Goal: Task Accomplishment & Management: Manage account settings

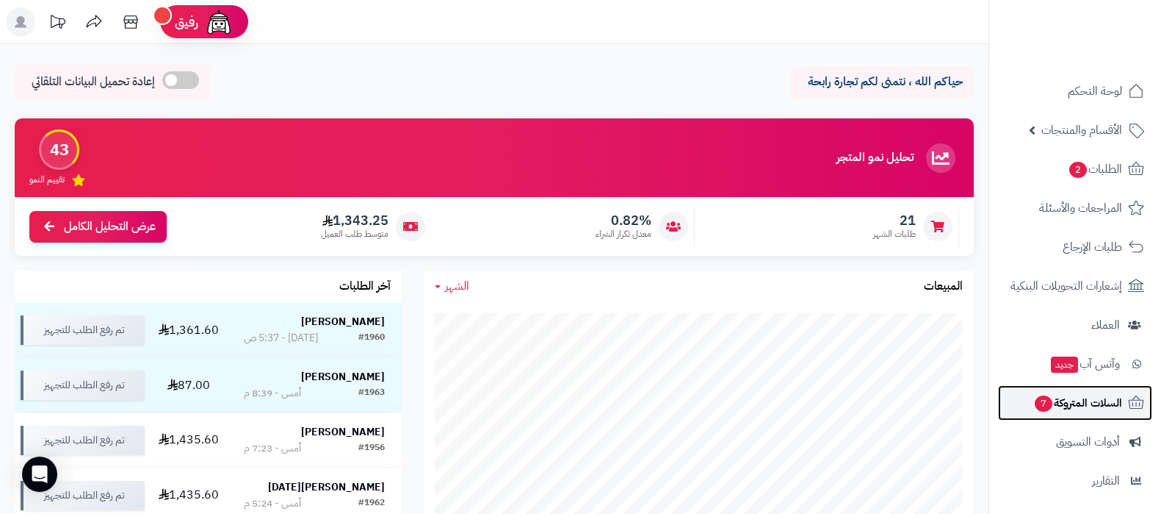
click at [1070, 395] on span "السلات المتروكة 7" at bounding box center [1078, 402] width 89 height 21
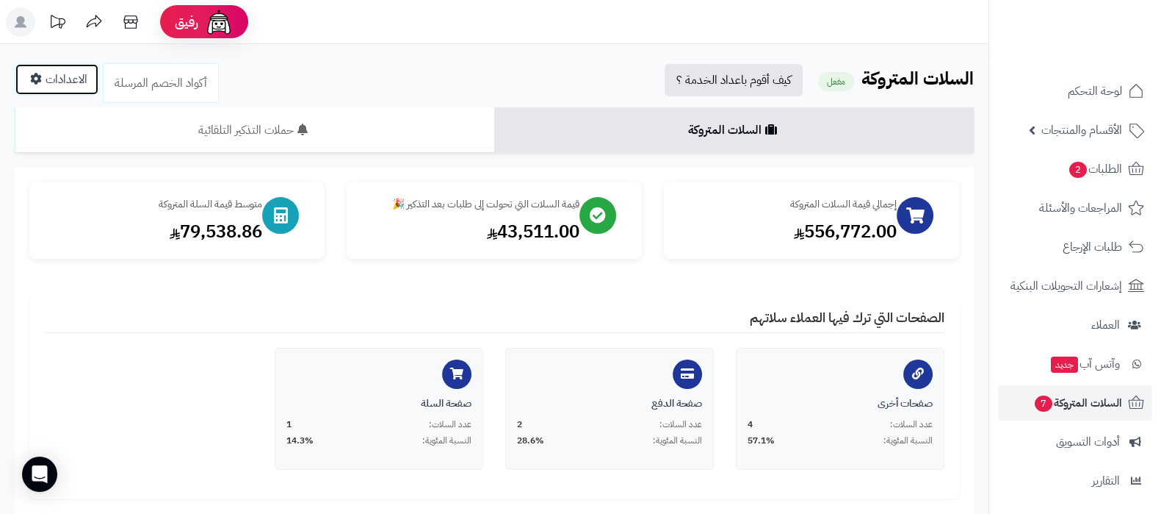
click at [62, 81] on link "الاعدادات" at bounding box center [57, 79] width 84 height 32
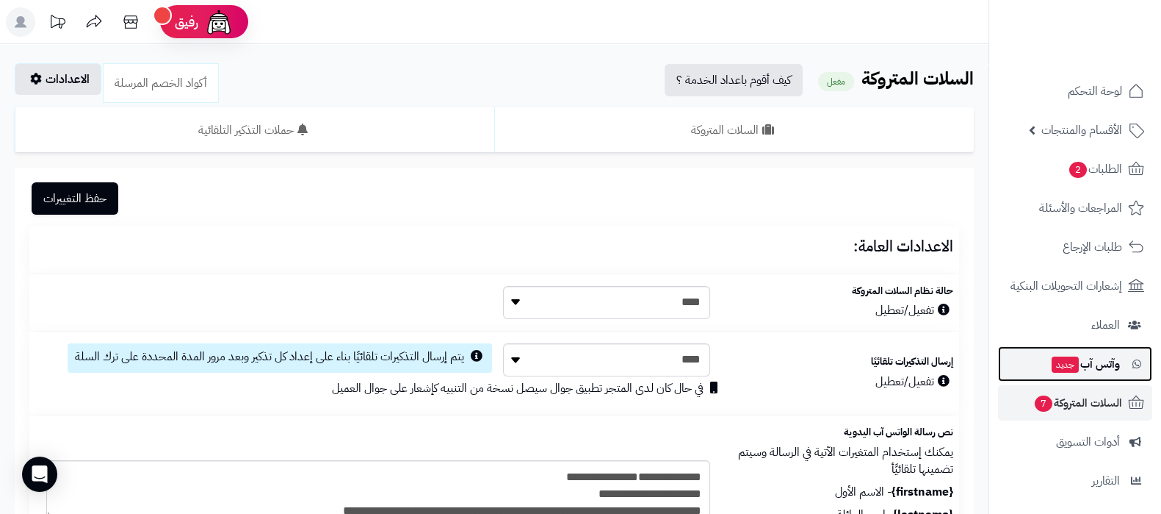
click at [1084, 372] on span "وآتس آب جديد" at bounding box center [1086, 363] width 70 height 21
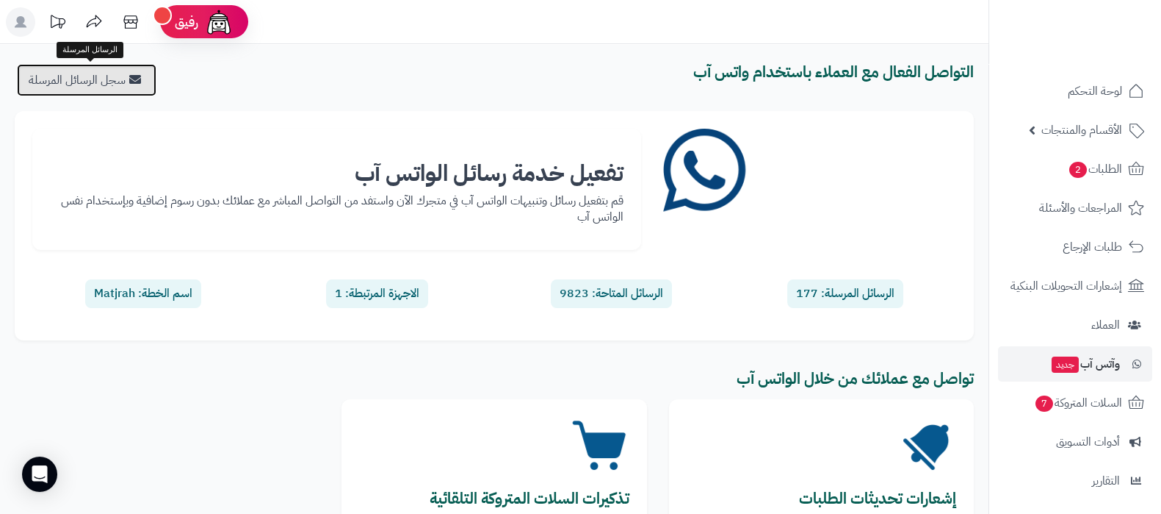
click at [116, 83] on link "سجل الرسائل المرسلة" at bounding box center [87, 80] width 140 height 32
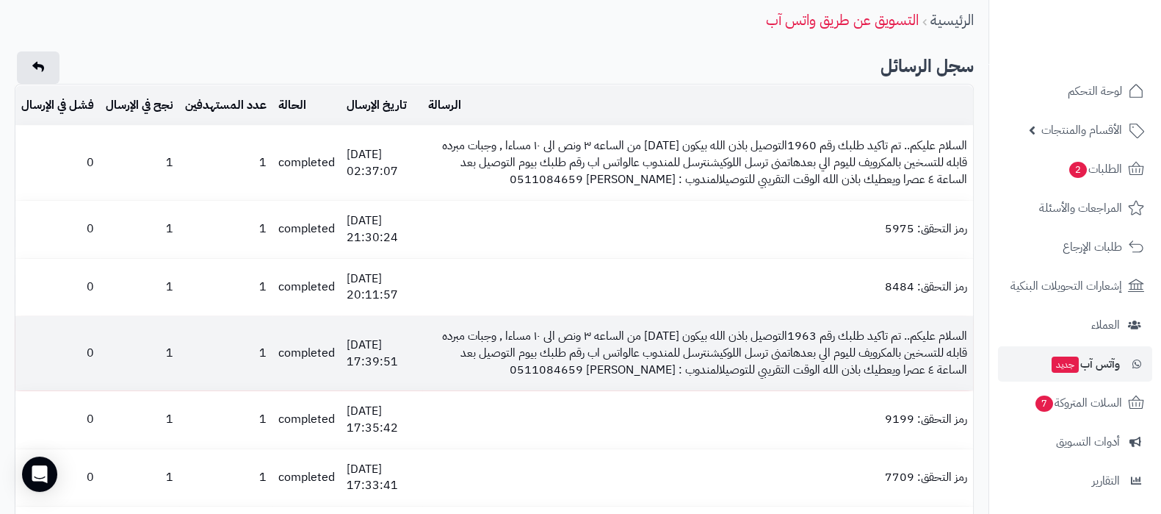
scroll to position [91, 0]
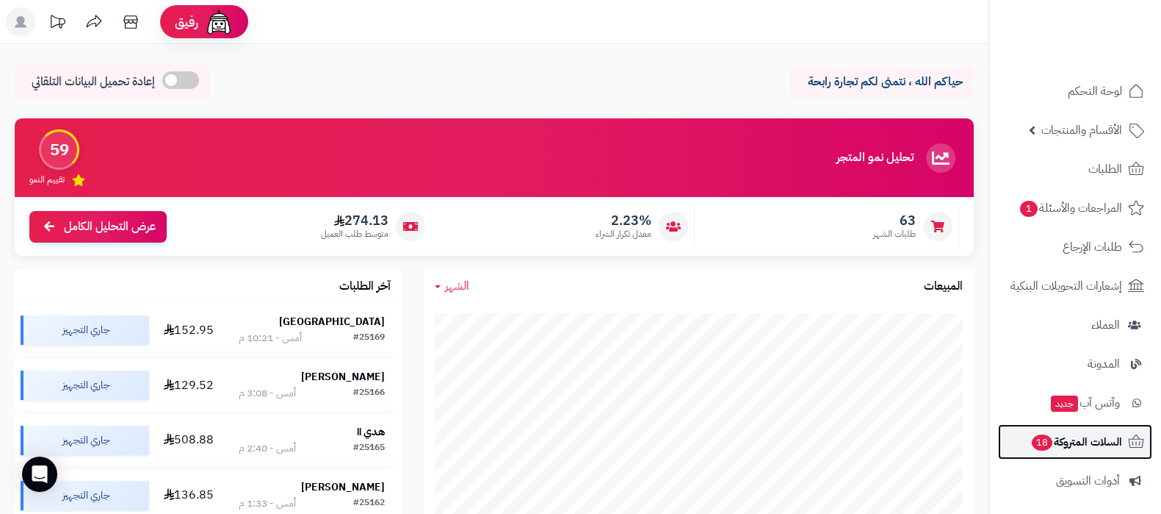
click at [1049, 448] on span "السلات المتروكة 18" at bounding box center [1077, 441] width 92 height 21
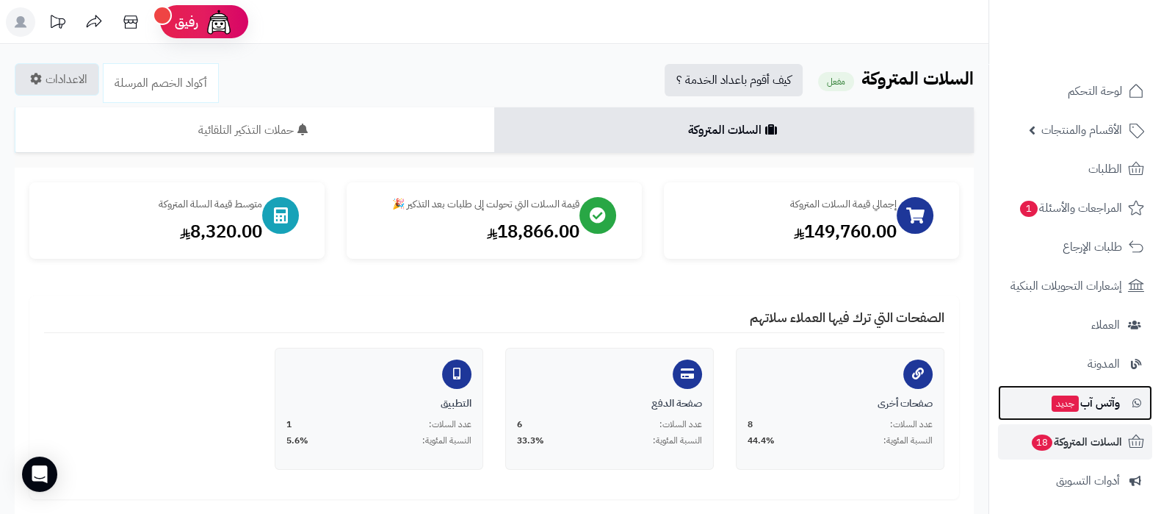
click at [1073, 387] on link "وآتس آب جديد" at bounding box center [1075, 402] width 154 height 35
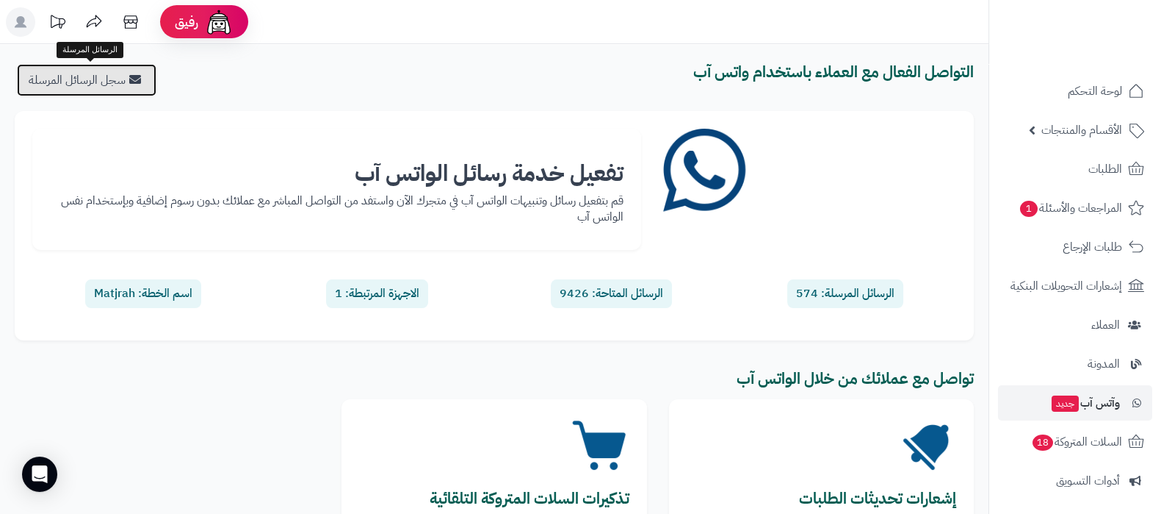
click at [119, 90] on link "سجل الرسائل المرسلة" at bounding box center [87, 80] width 140 height 32
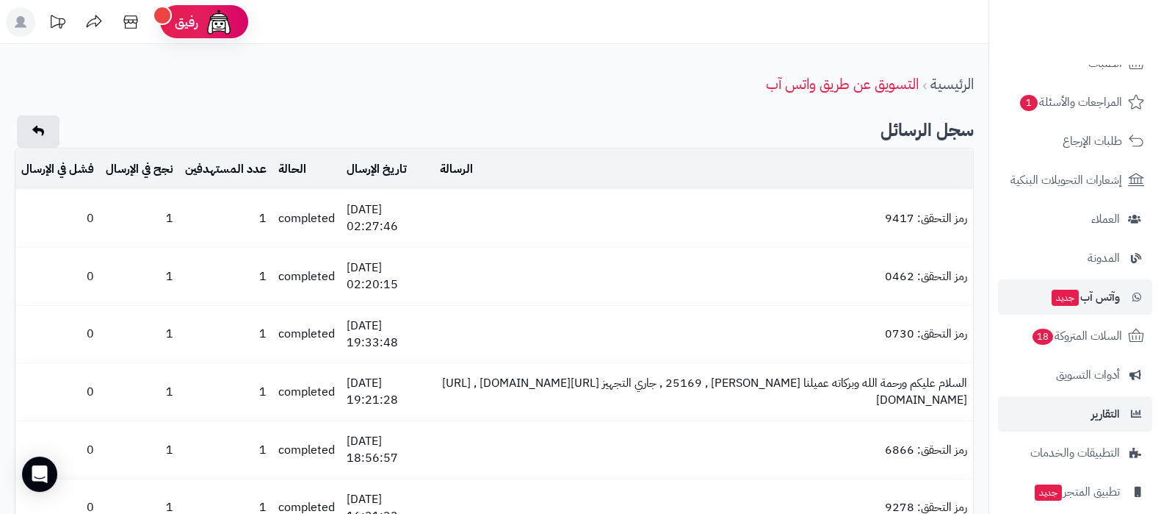
scroll to position [14, 0]
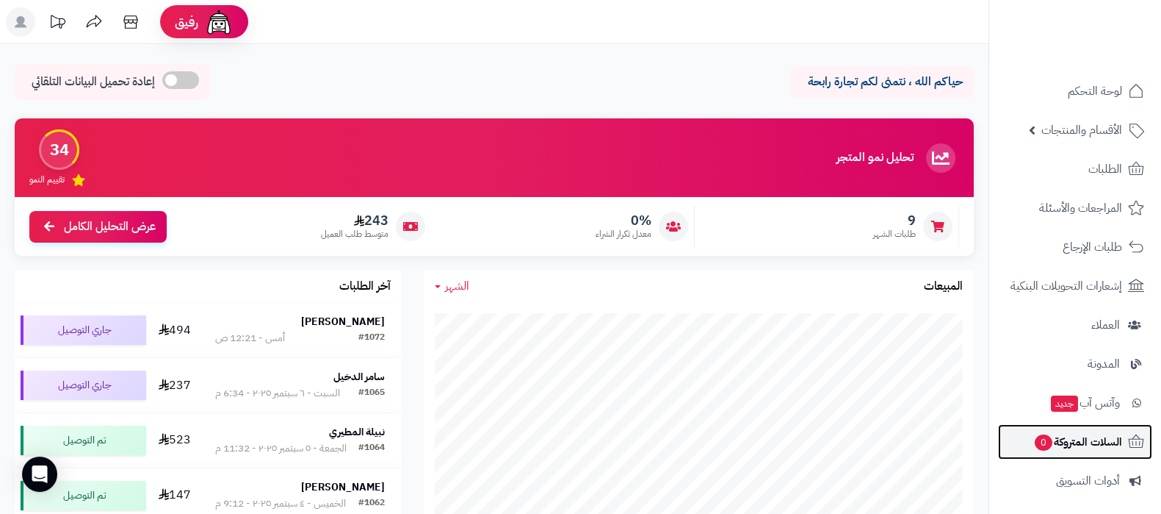
click at [1065, 446] on span "السلات المتروكة 0" at bounding box center [1078, 441] width 89 height 21
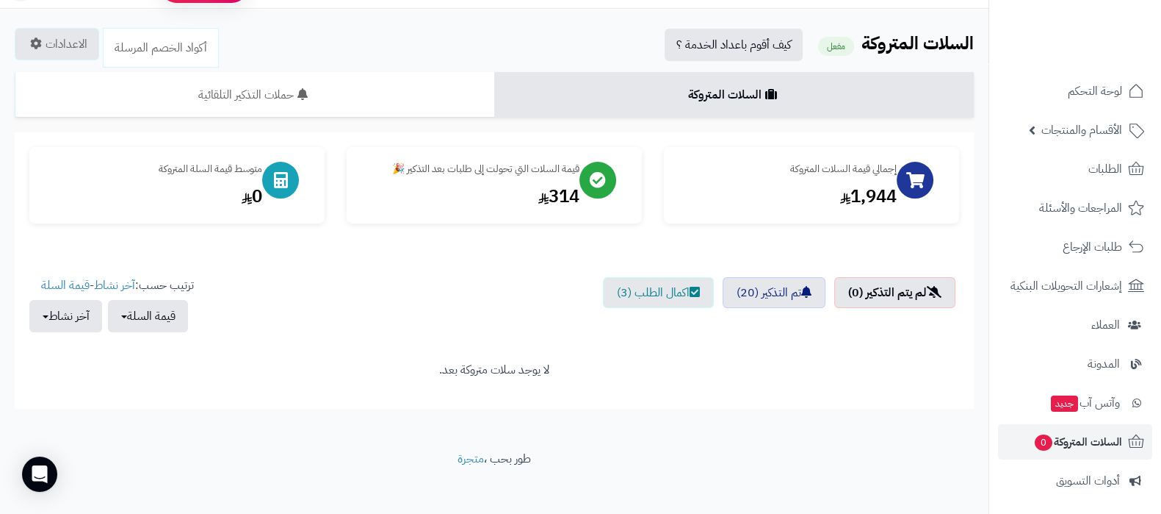
scroll to position [45, 0]
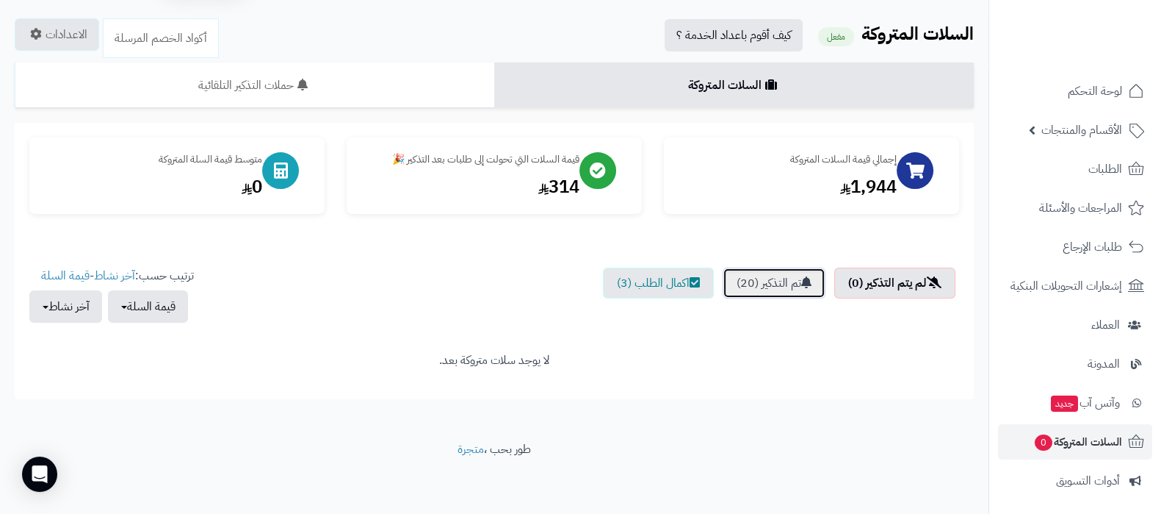
click at [766, 289] on link "تم التذكير (20)" at bounding box center [774, 282] width 103 height 31
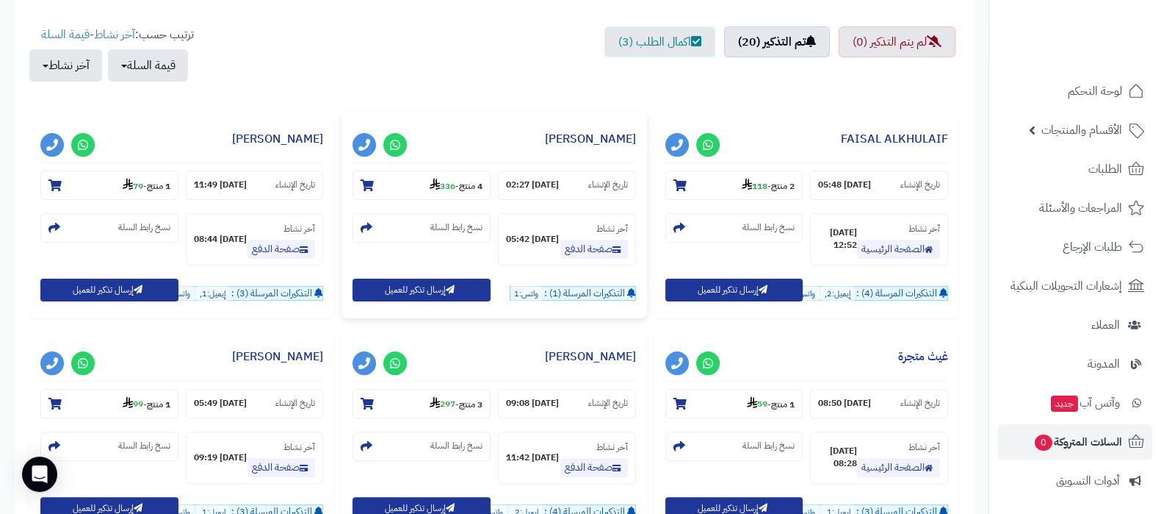
scroll to position [596, 0]
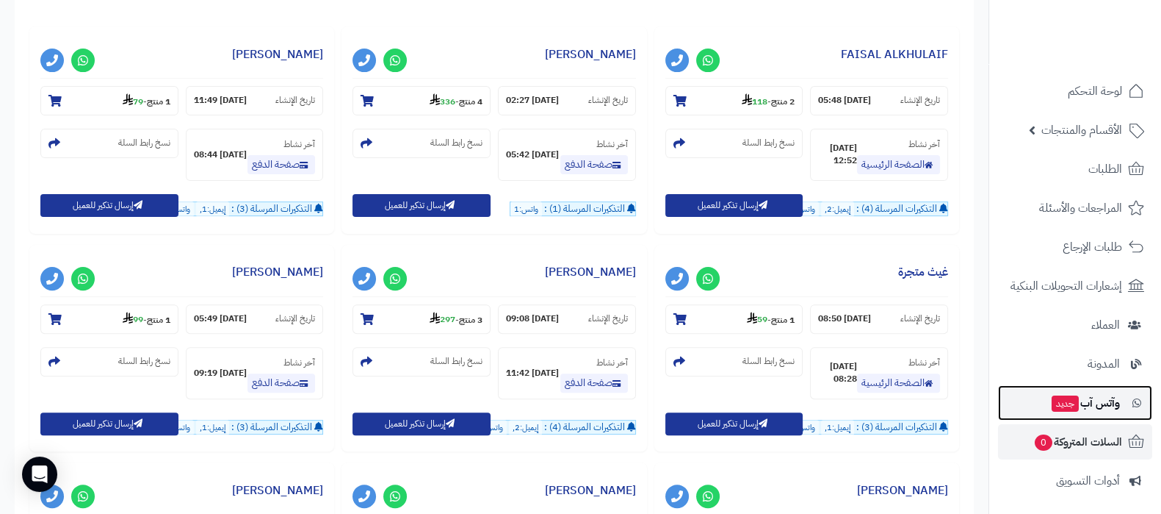
click at [1087, 407] on span "وآتس آب جديد" at bounding box center [1086, 402] width 70 height 21
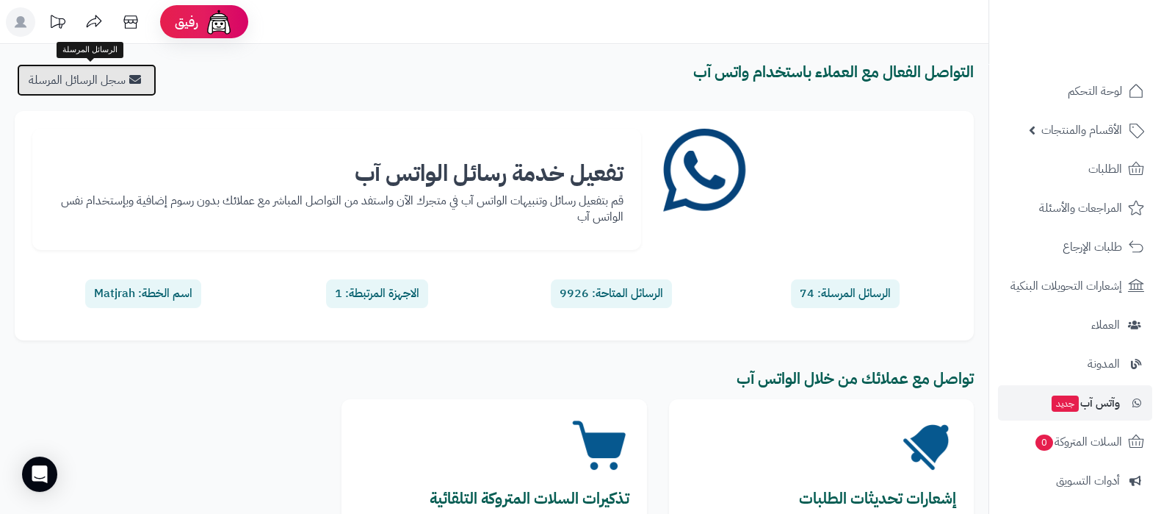
click at [126, 93] on link "سجل الرسائل المرسلة" at bounding box center [87, 80] width 140 height 32
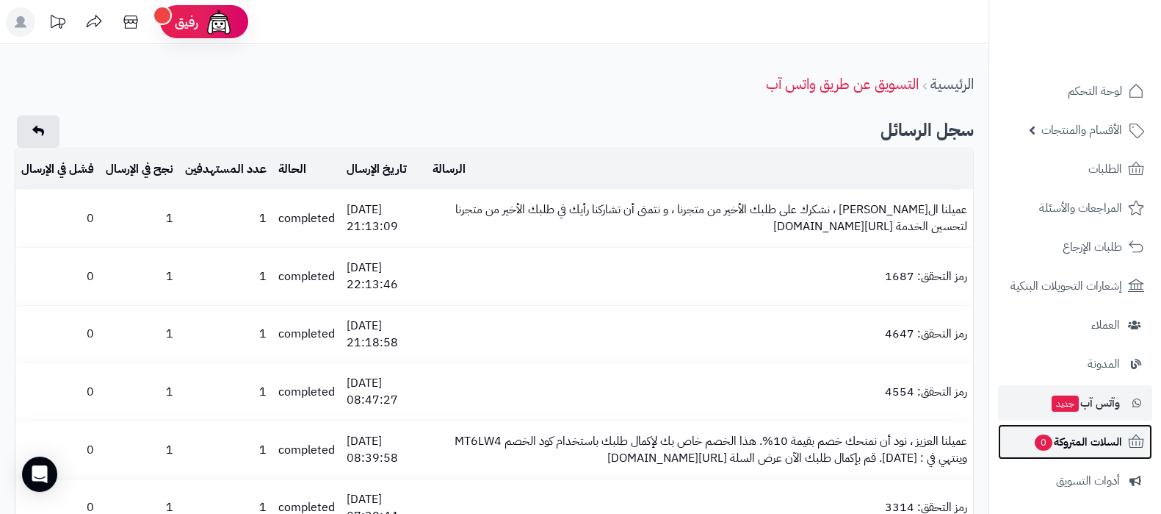
click at [1062, 448] on span "السلات المتروكة 0" at bounding box center [1078, 441] width 89 height 21
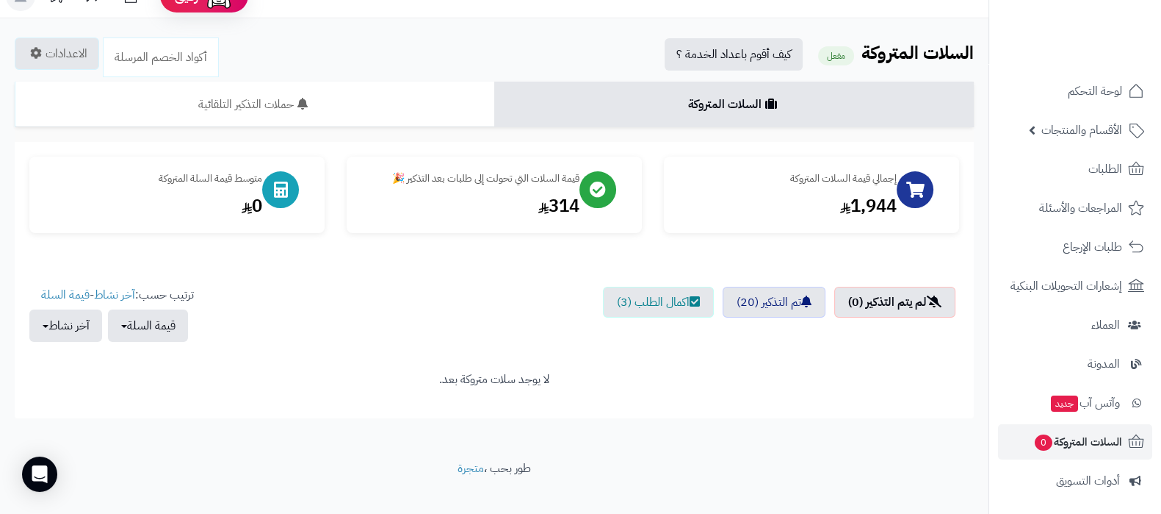
scroll to position [45, 0]
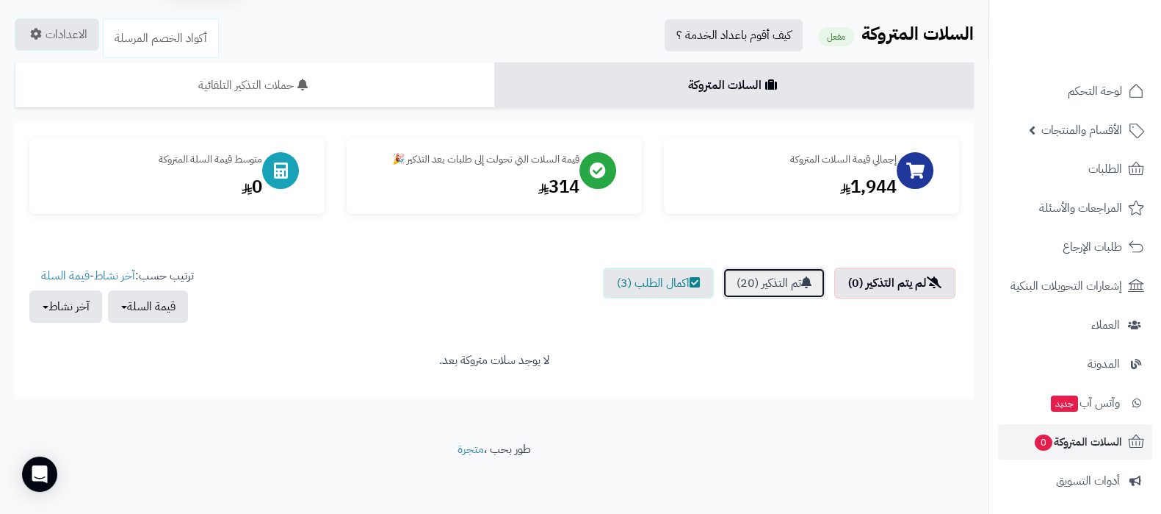
click at [774, 288] on link "تم التذكير (20)" at bounding box center [774, 282] width 103 height 31
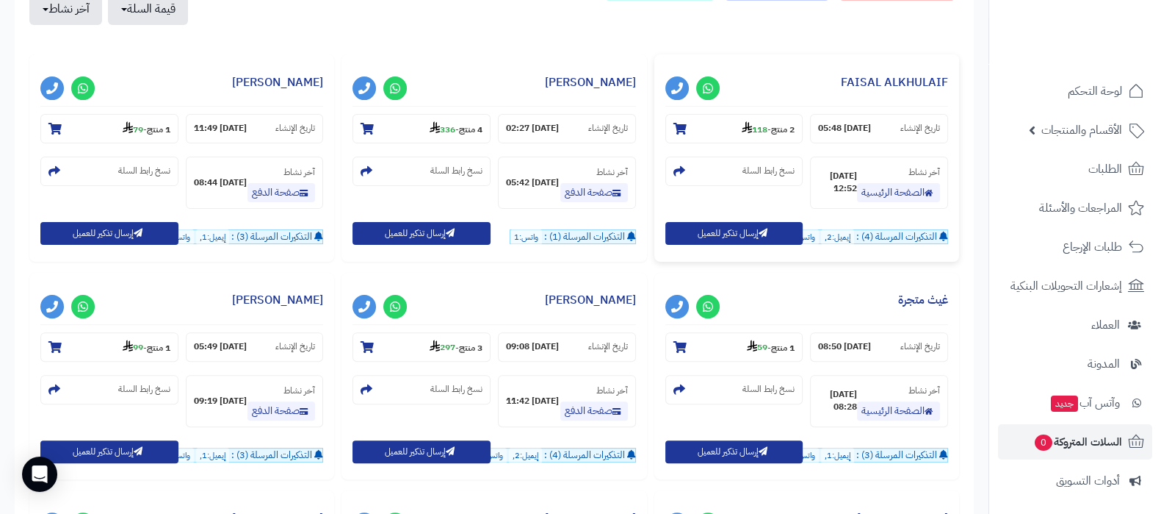
scroll to position [596, 0]
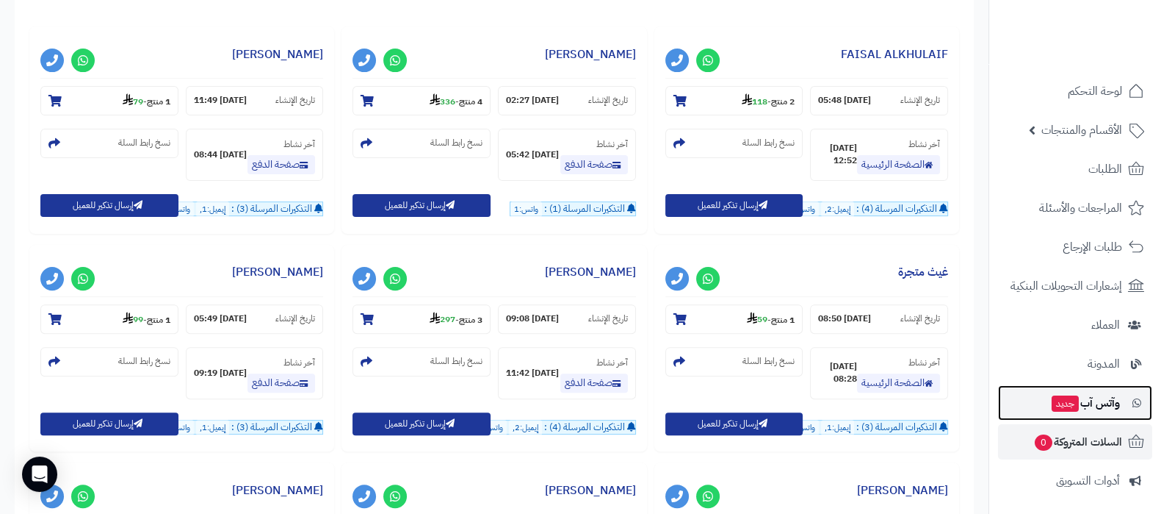
click at [1067, 402] on span "جديد" at bounding box center [1065, 403] width 27 height 16
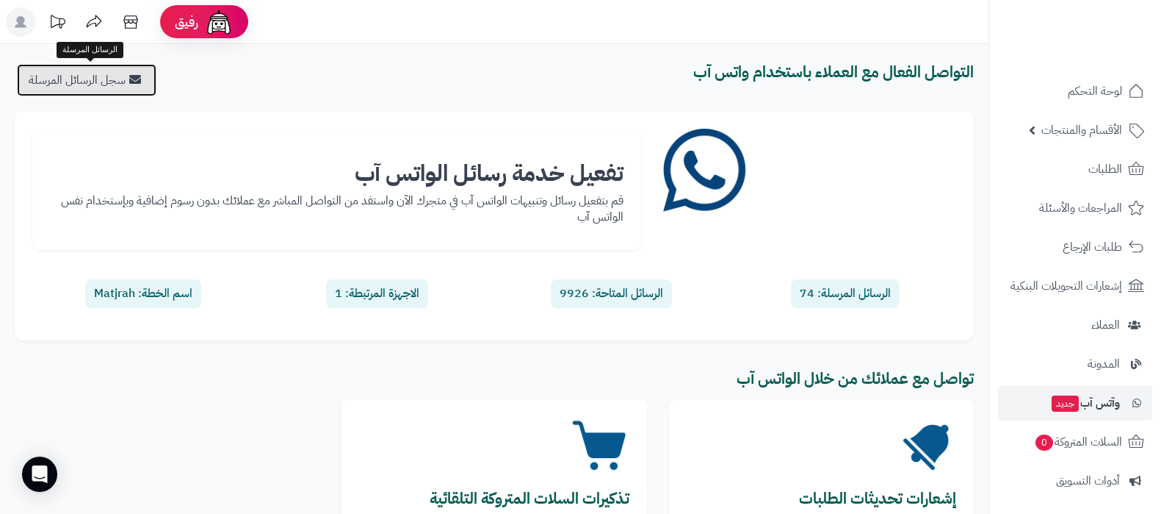
click at [121, 74] on link "سجل الرسائل المرسلة" at bounding box center [87, 80] width 140 height 32
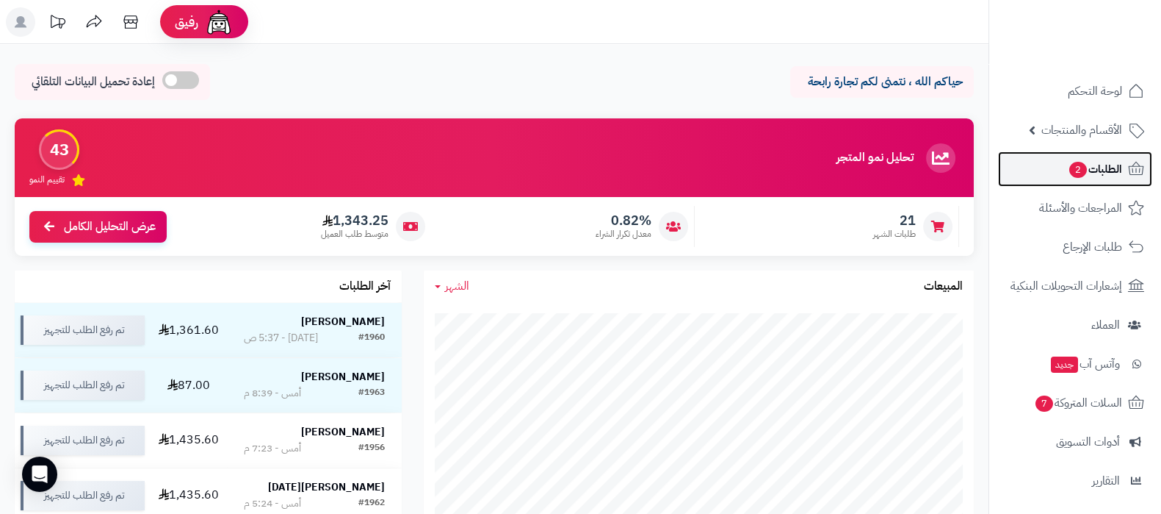
click at [1061, 172] on link "الطلبات 2" at bounding box center [1075, 168] width 154 height 35
